Goal: Information Seeking & Learning: Learn about a topic

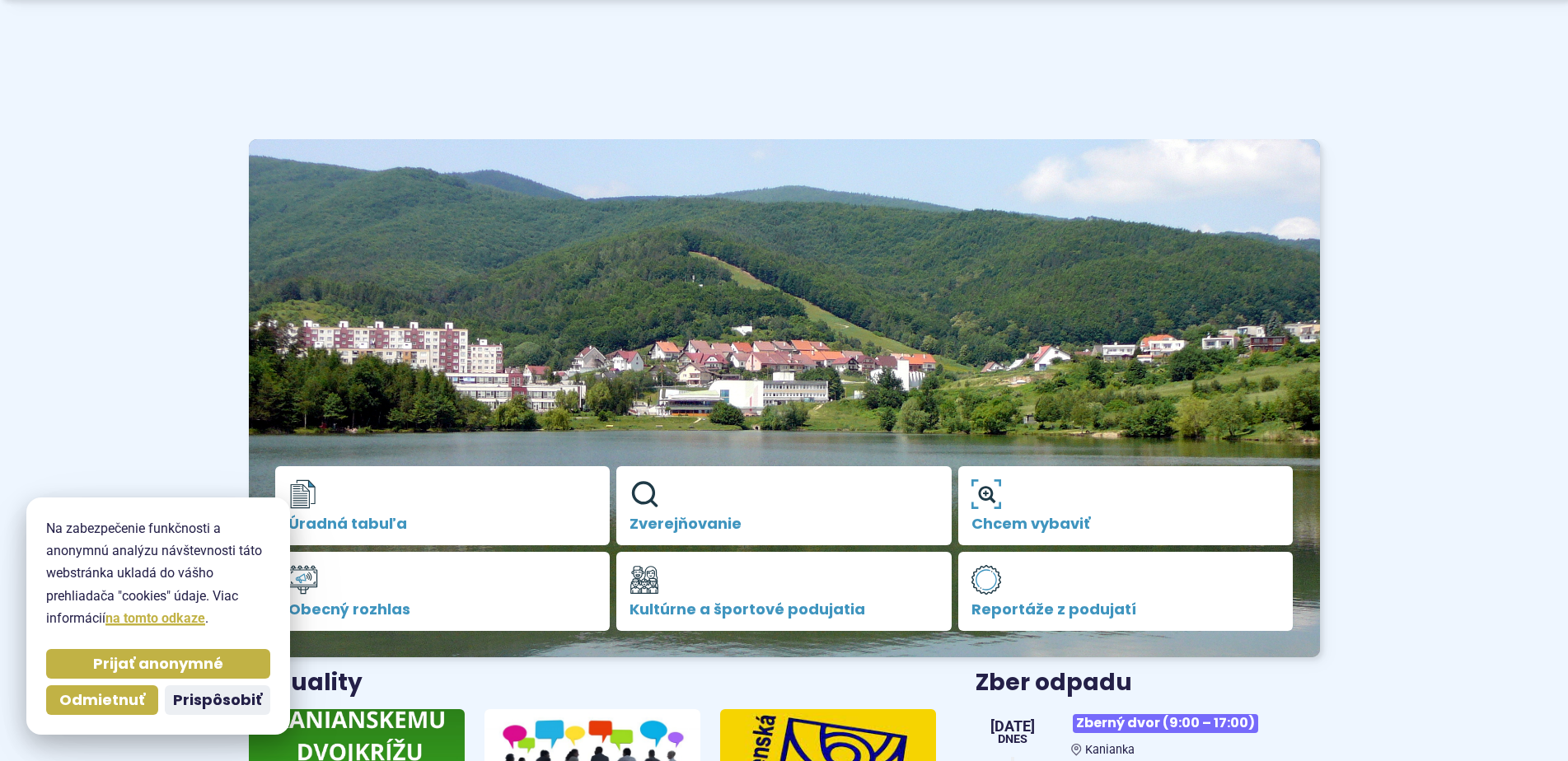
scroll to position [462, 0]
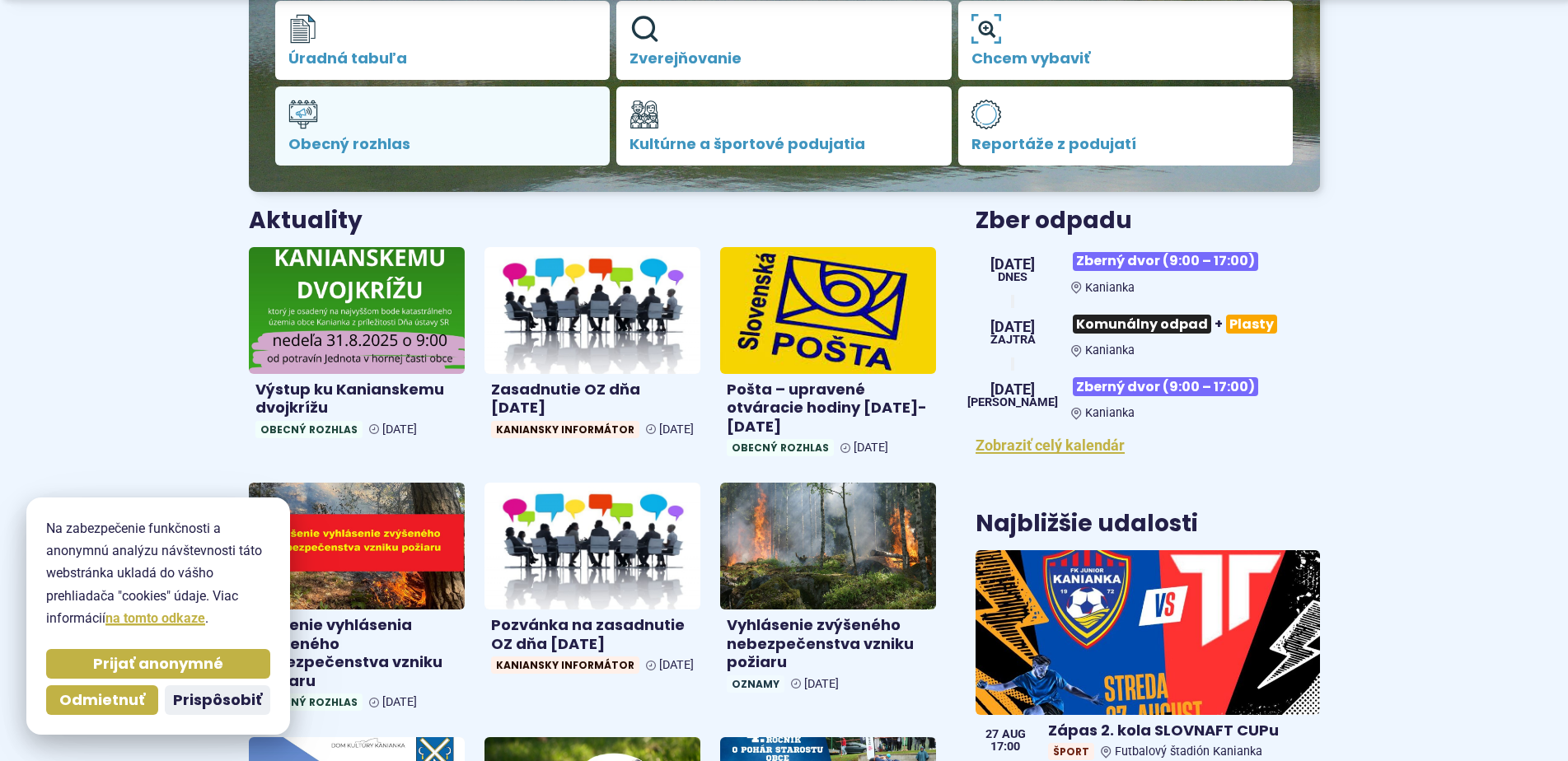
click at [360, 152] on span "Obecný rozhlas" at bounding box center [442, 144] width 309 height 17
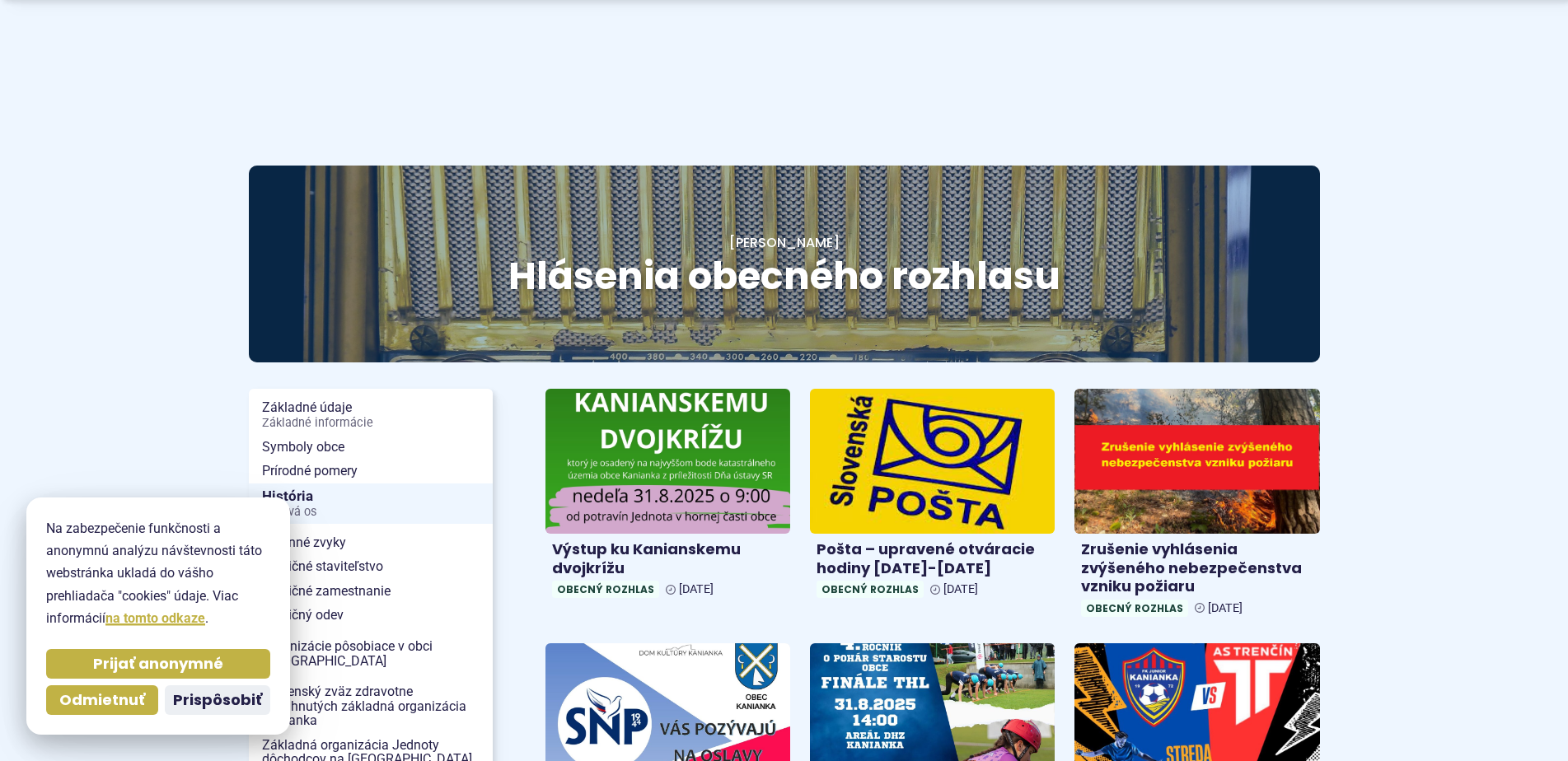
scroll to position [414, 0]
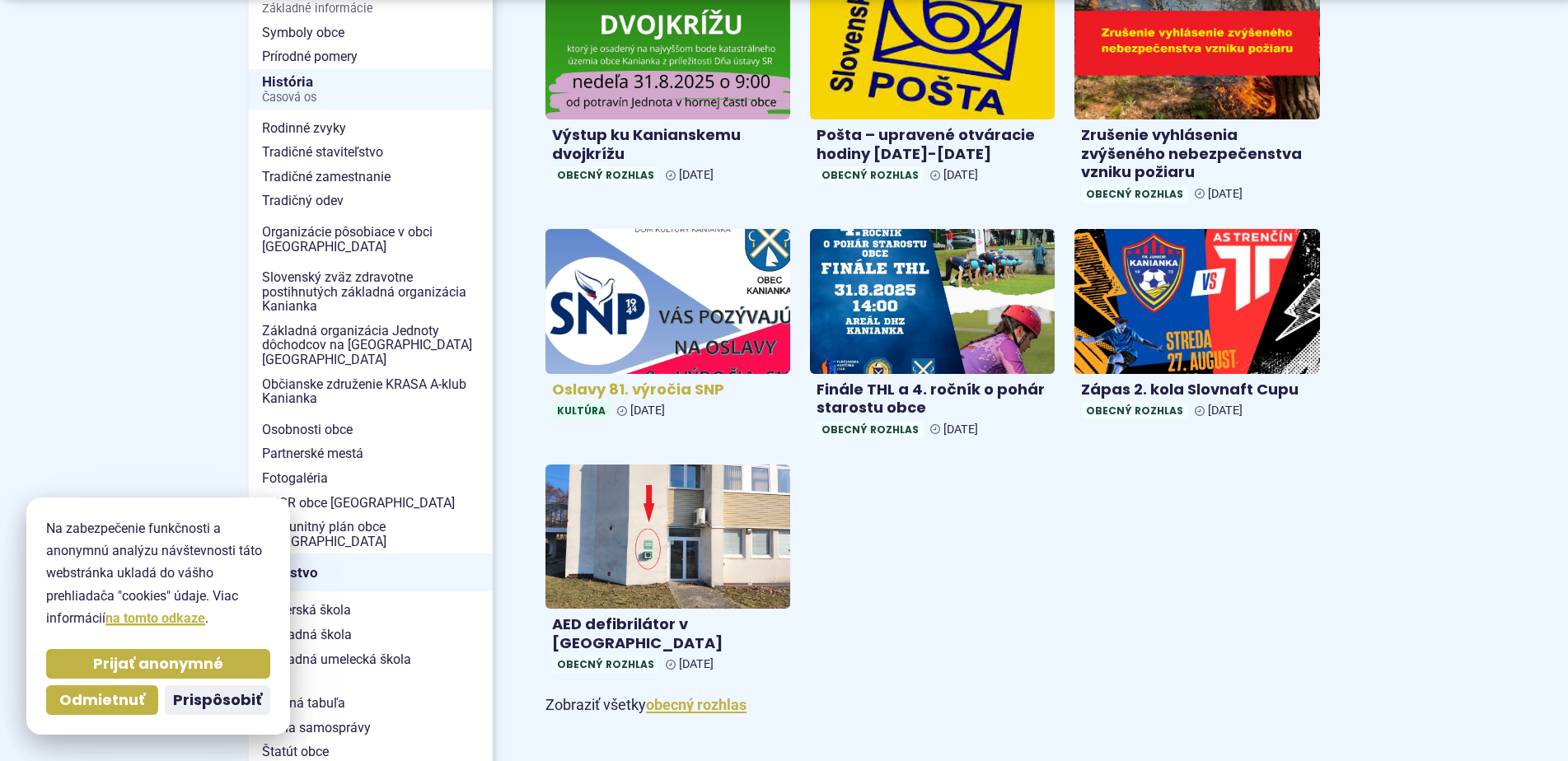
click at [653, 385] on h4 "Oslavy 81. výročia SNP" at bounding box center [668, 390] width 231 height 19
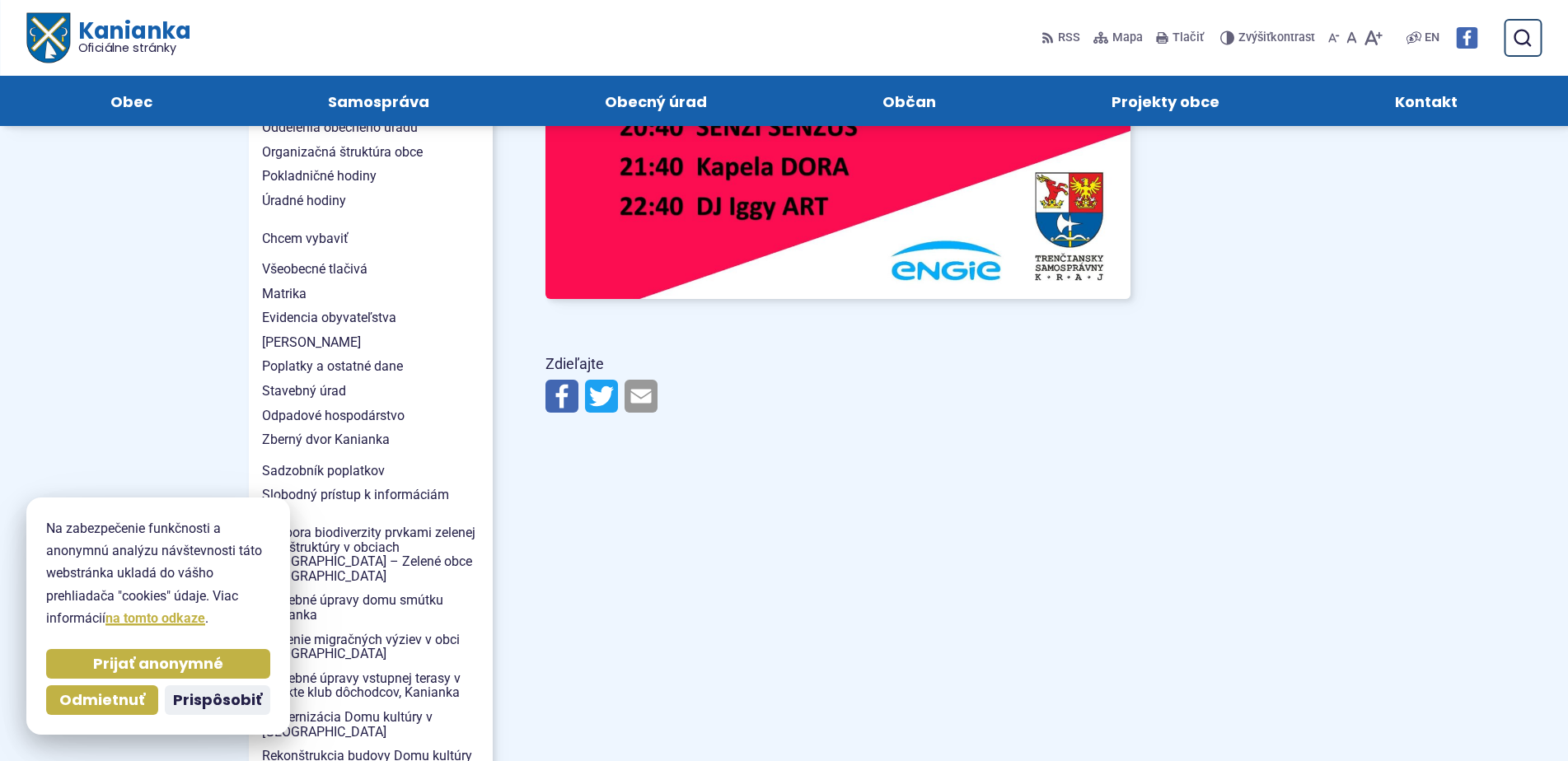
scroll to position [43, 0]
